Goal: Task Accomplishment & Management: Use online tool/utility

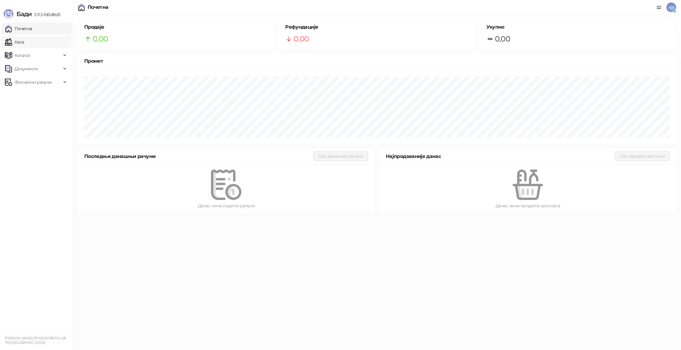
click at [24, 43] on link "Каса" at bounding box center [14, 42] width 19 height 12
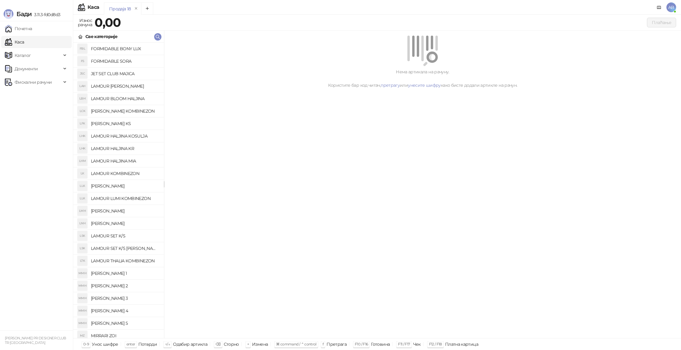
click at [127, 61] on h4 "FORMIDABLE SORA" at bounding box center [125, 61] width 68 height 10
